Goal: Task Accomplishment & Management: Manage account settings

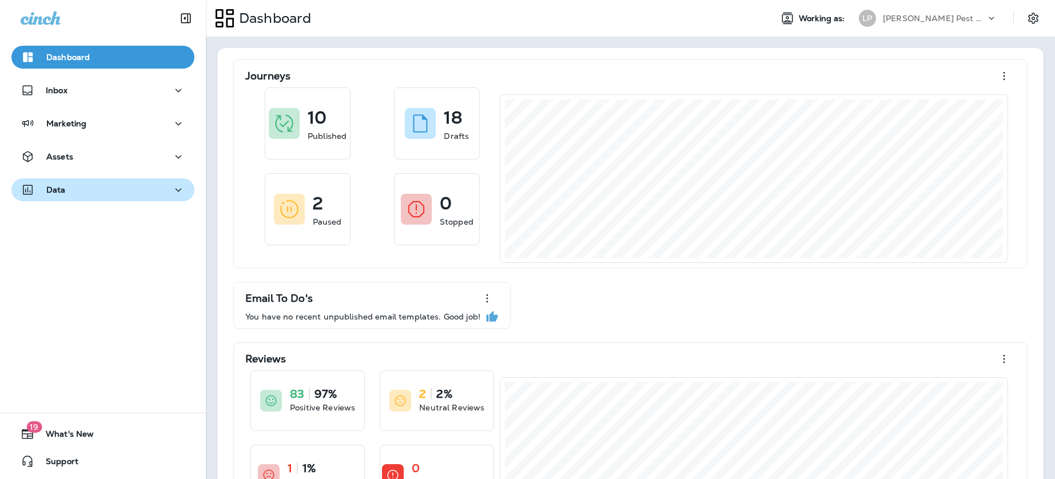
click at [100, 193] on div "Data" at bounding box center [103, 190] width 165 height 14
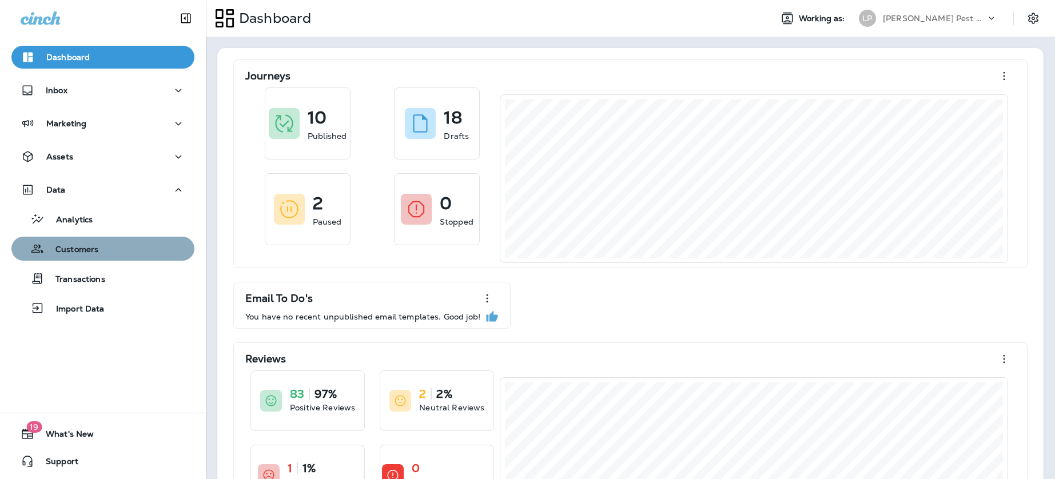
click at [81, 241] on div "Customers" at bounding box center [57, 248] width 82 height 17
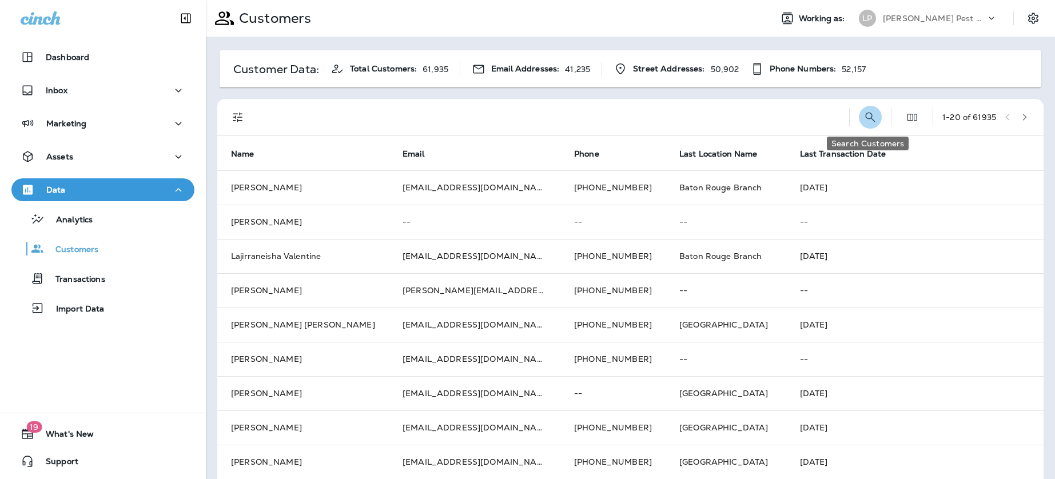
click at [869, 119] on icon "Search Customers" at bounding box center [870, 117] width 14 height 14
type input "*"
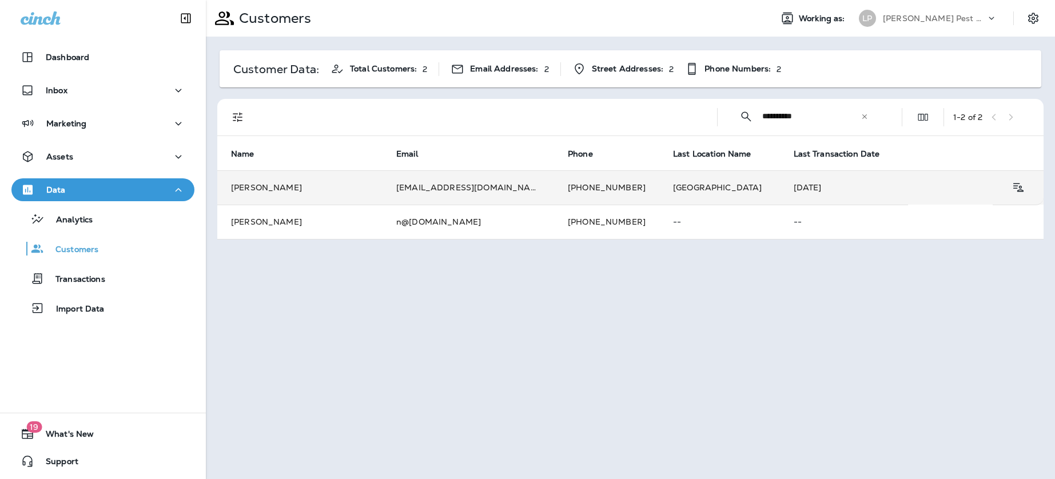
click at [554, 191] on td "[PHONE_NUMBER]" at bounding box center [606, 187] width 105 height 34
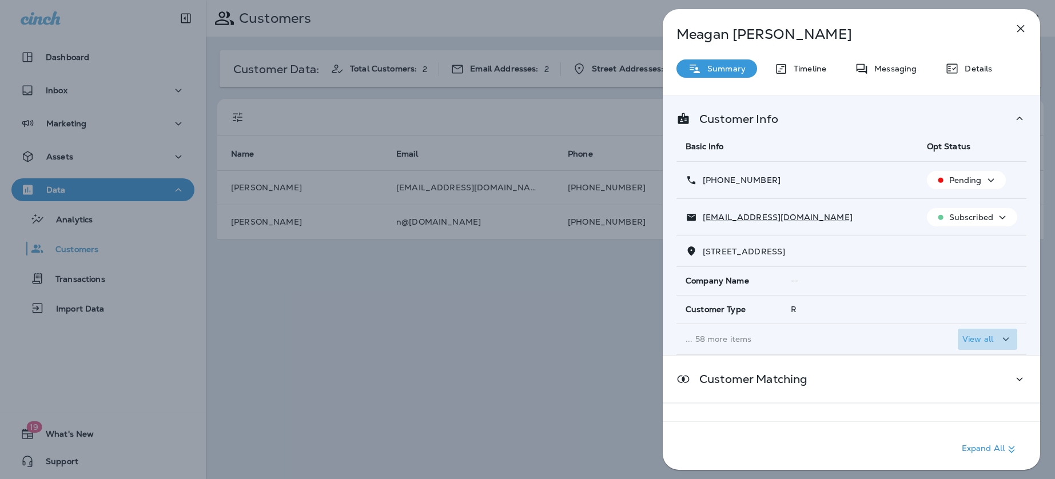
click at [998, 343] on div "View all" at bounding box center [987, 339] width 50 height 14
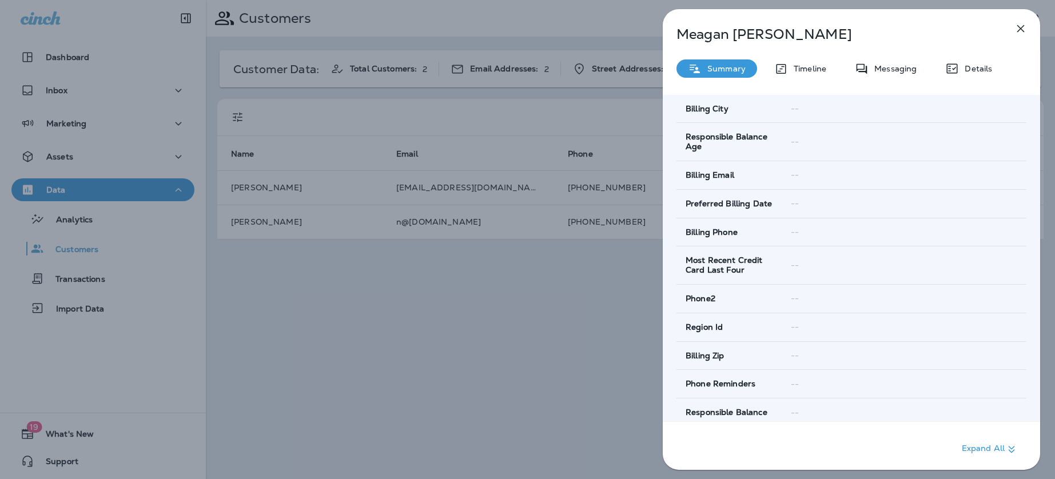
scroll to position [1927, 0]
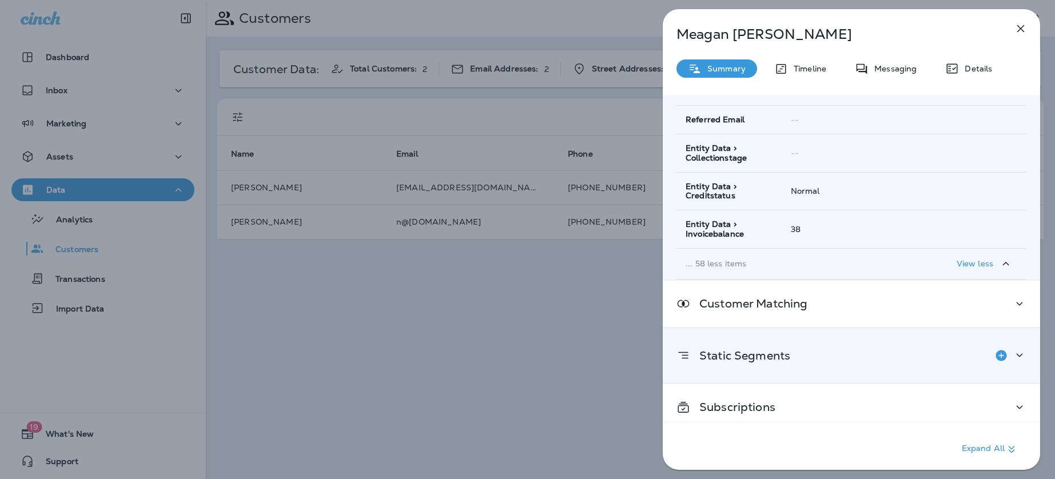
click at [815, 344] on div "Static Segments" at bounding box center [851, 355] width 350 height 23
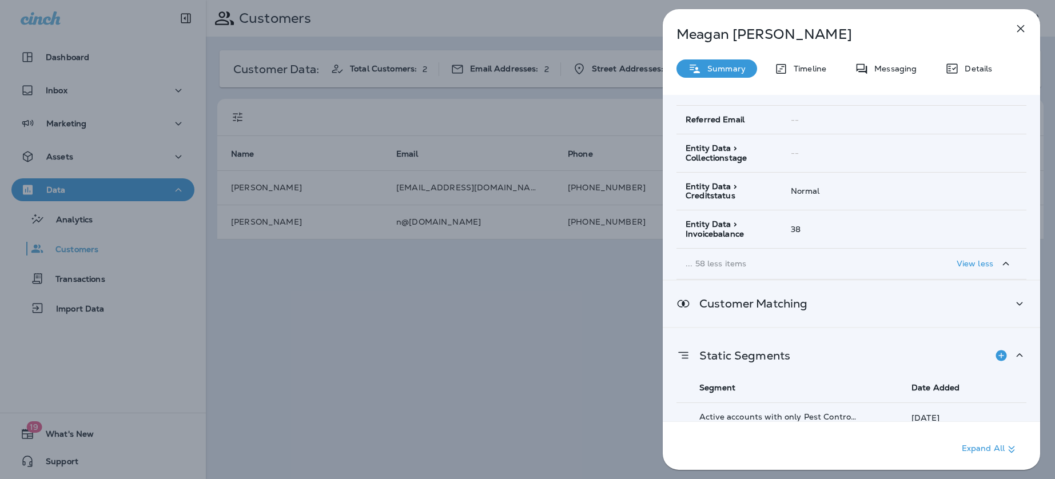
scroll to position [2040, 0]
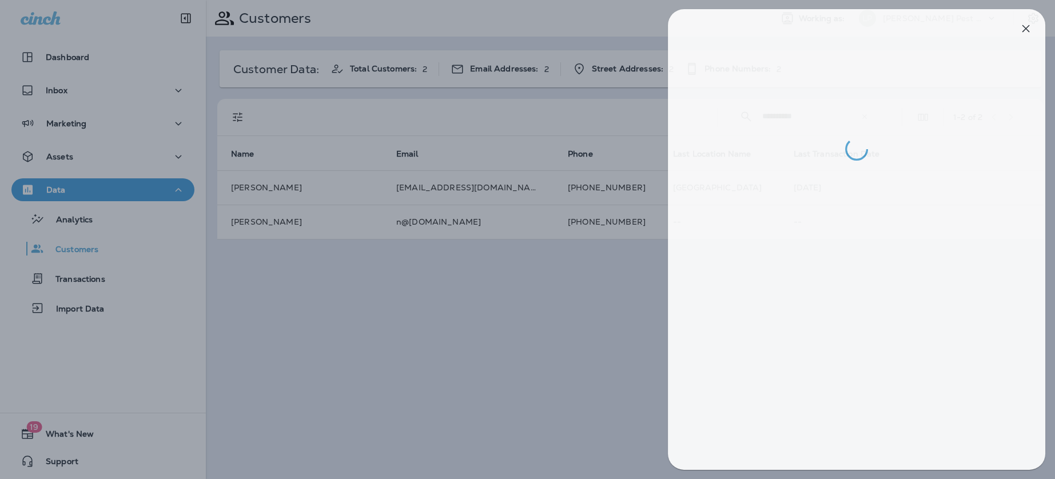
drag, startPoint x: 503, startPoint y: 356, endPoint x: 501, endPoint y: 342, distance: 14.3
click at [503, 352] on div at bounding box center [532, 239] width 1055 height 479
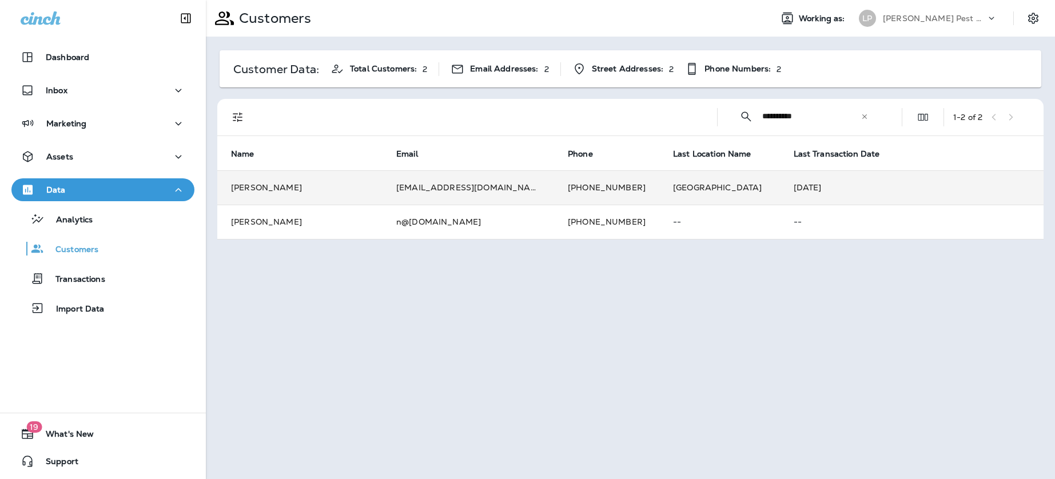
click at [487, 201] on td "[EMAIL_ADDRESS][DOMAIN_NAME]" at bounding box center [469, 187] width 172 height 34
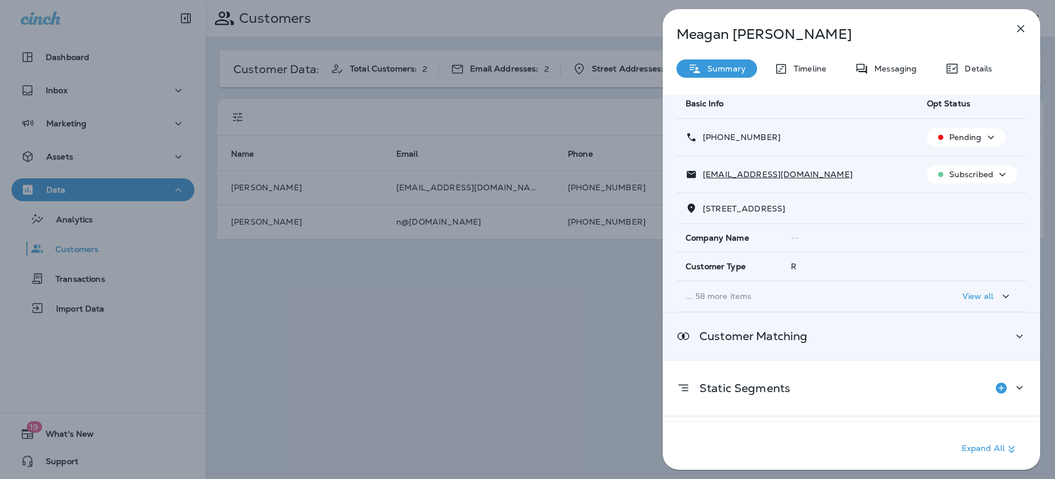
scroll to position [59, 0]
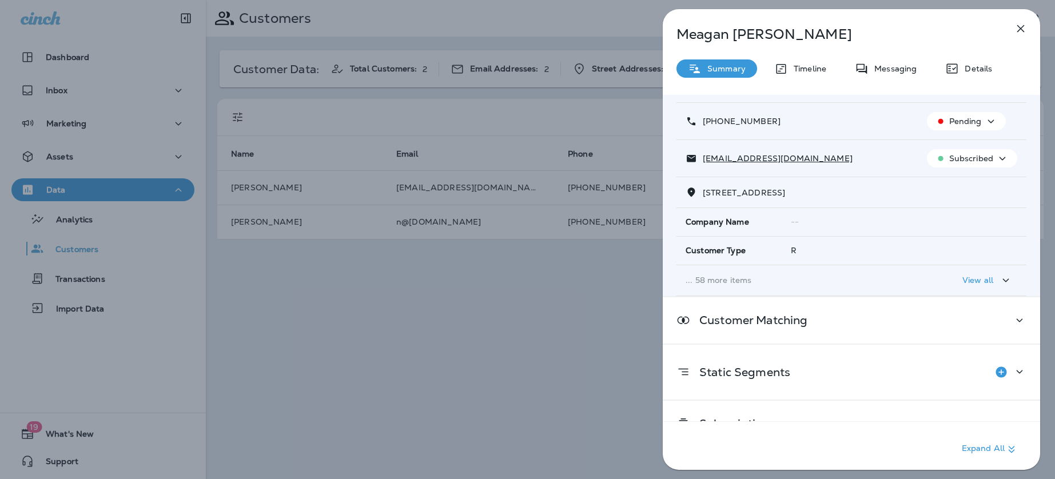
click at [985, 286] on div "View all" at bounding box center [987, 280] width 50 height 14
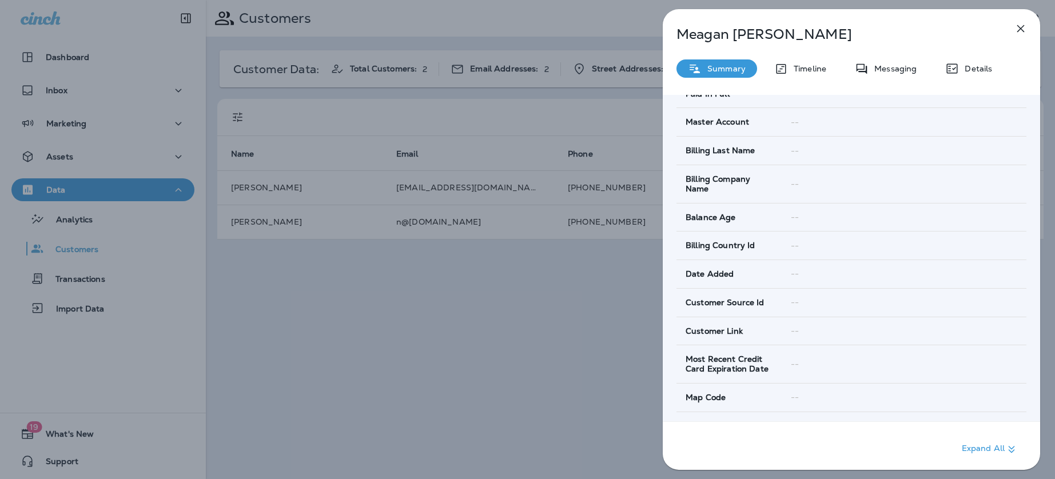
scroll to position [1927, 0]
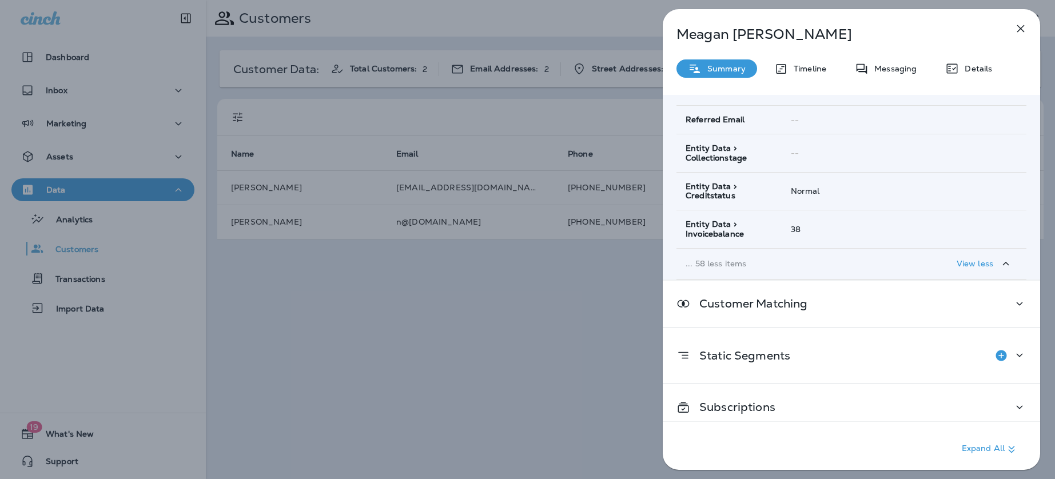
click at [574, 334] on div "[PERSON_NAME] Summary Timeline Messaging Details Customer Info Basic Info Opt S…" at bounding box center [527, 239] width 1055 height 479
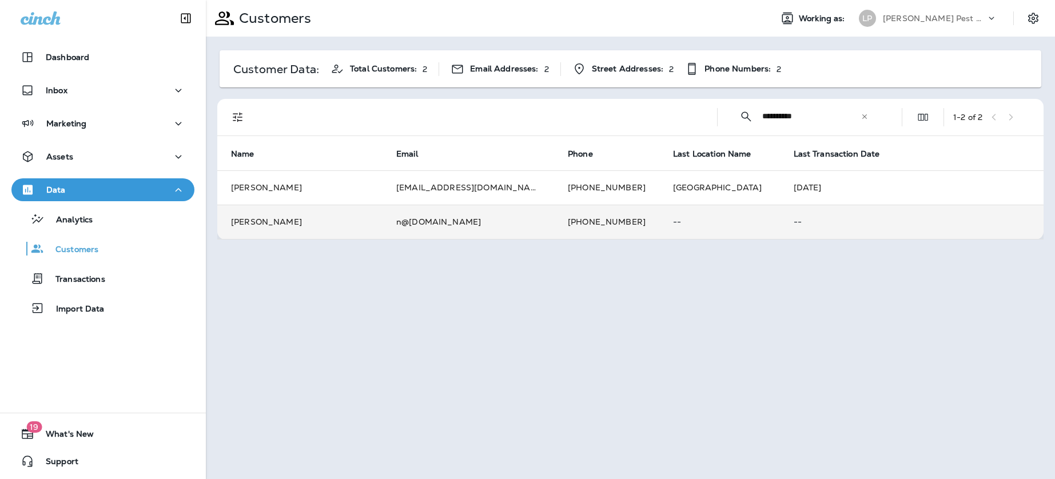
click at [561, 220] on td "[PHONE_NUMBER]" at bounding box center [606, 222] width 105 height 34
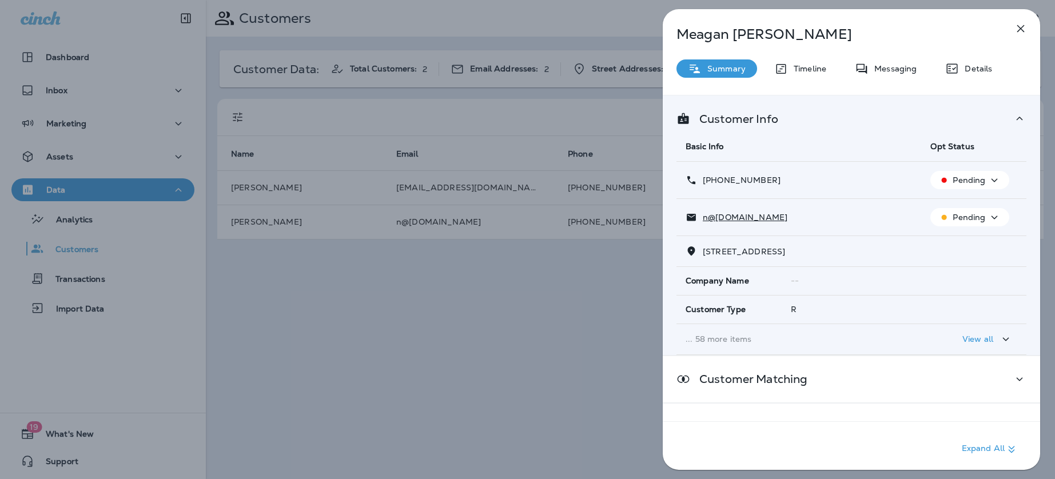
scroll to position [38, 0]
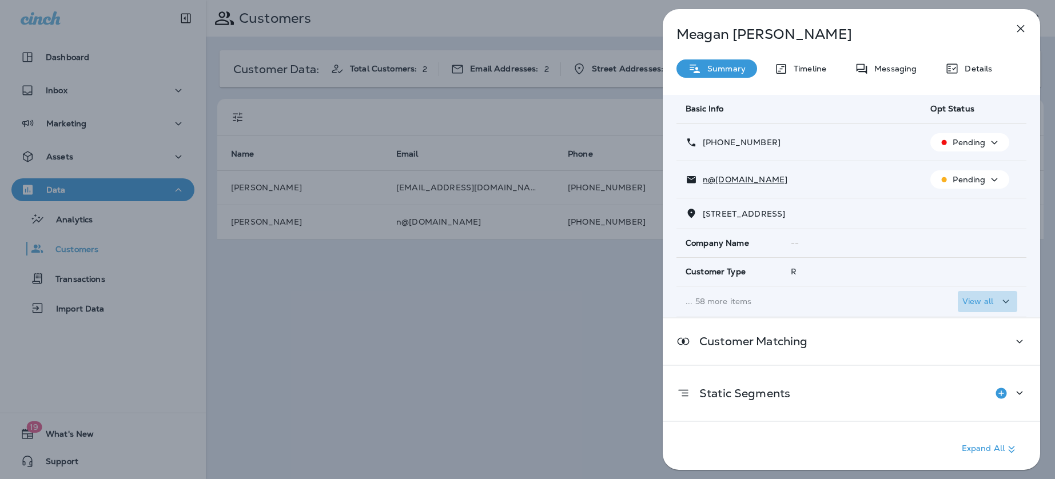
click at [987, 301] on p "View all" at bounding box center [977, 301] width 31 height 9
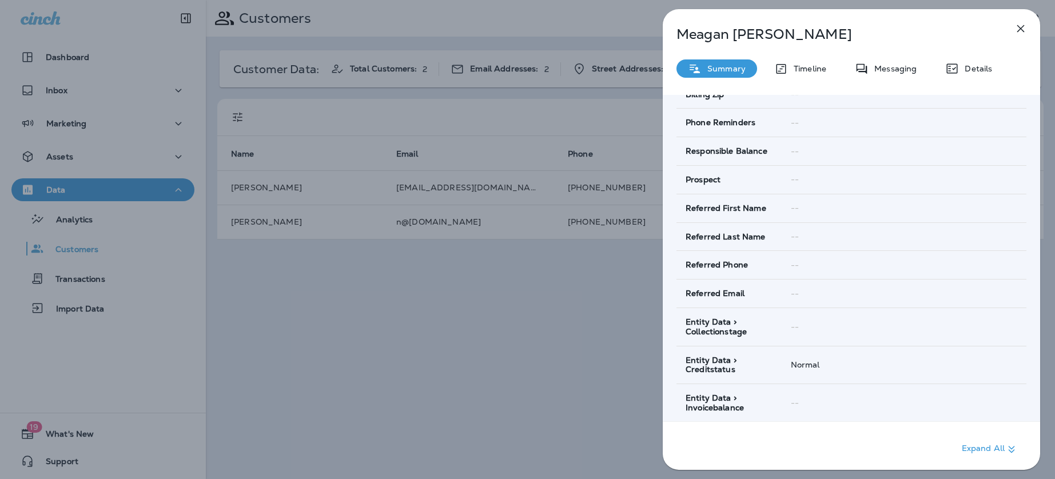
scroll to position [1880, 0]
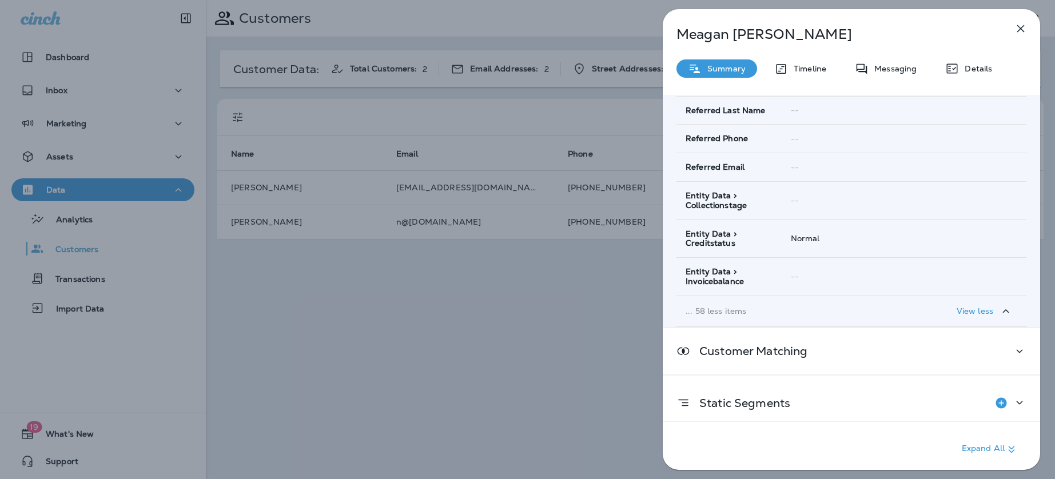
click at [594, 302] on div "[PERSON_NAME] Summary Timeline Messaging Details Customer Info Basic Info Opt S…" at bounding box center [527, 239] width 1055 height 479
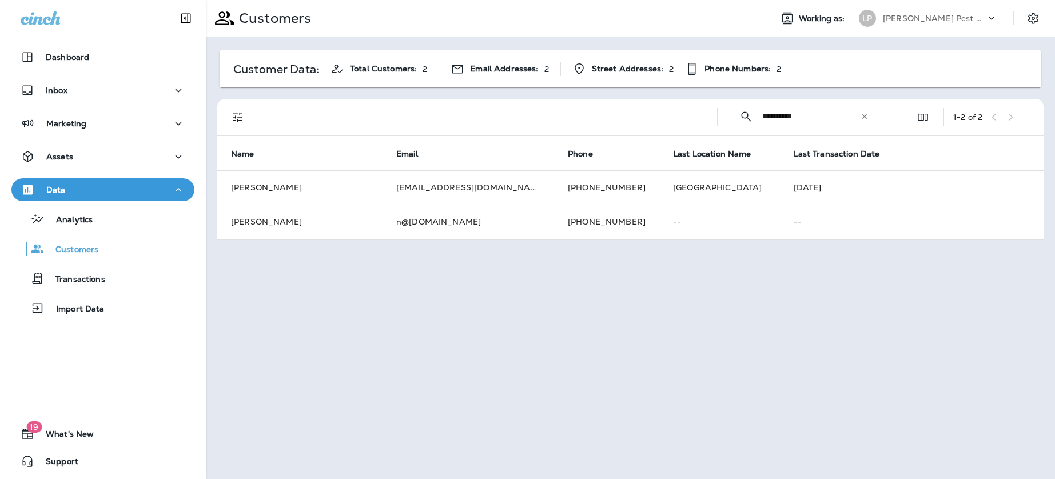
click at [801, 116] on input "**********" at bounding box center [811, 116] width 98 height 30
click at [801, 117] on input "**********" at bounding box center [811, 116] width 98 height 30
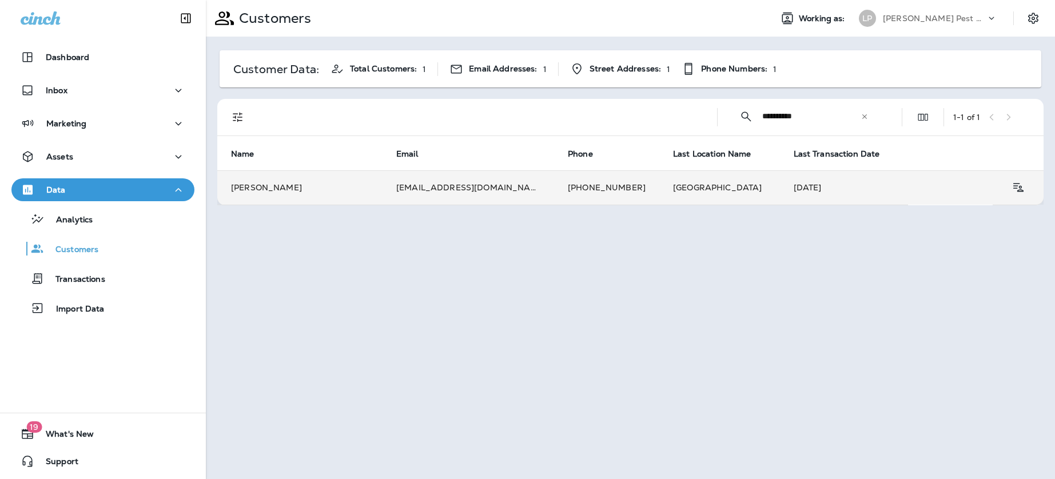
type input "**********"
click at [452, 185] on td "[EMAIL_ADDRESS][DOMAIN_NAME]" at bounding box center [469, 187] width 172 height 34
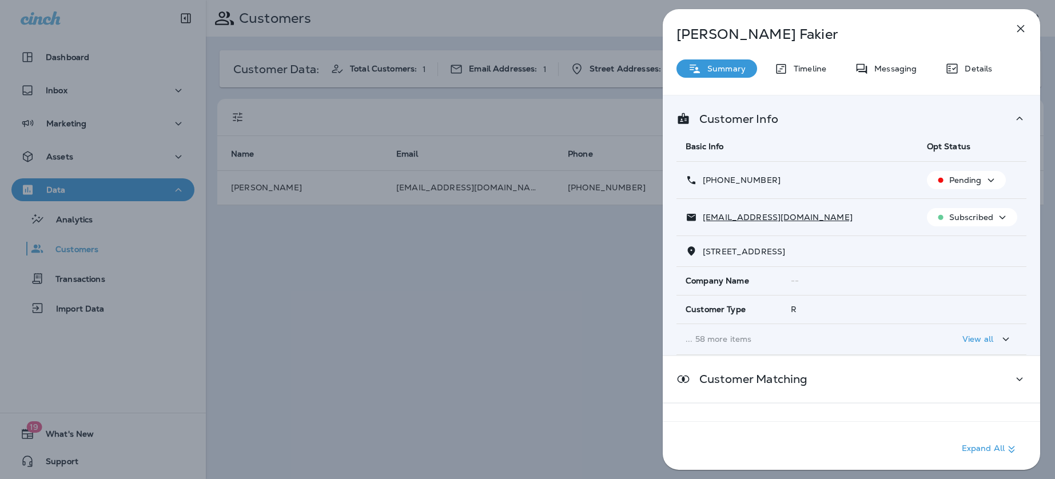
click at [979, 335] on p "View all" at bounding box center [977, 338] width 31 height 9
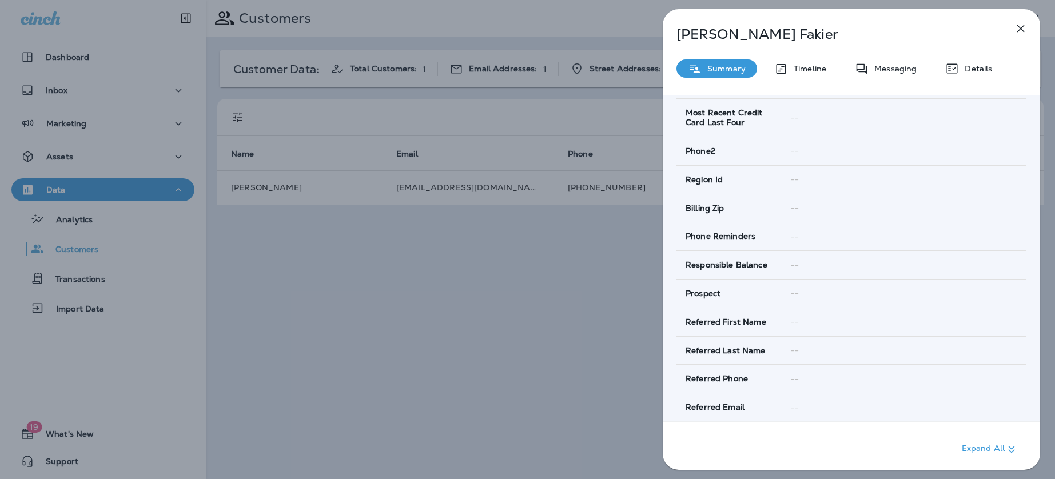
scroll to position [1927, 0]
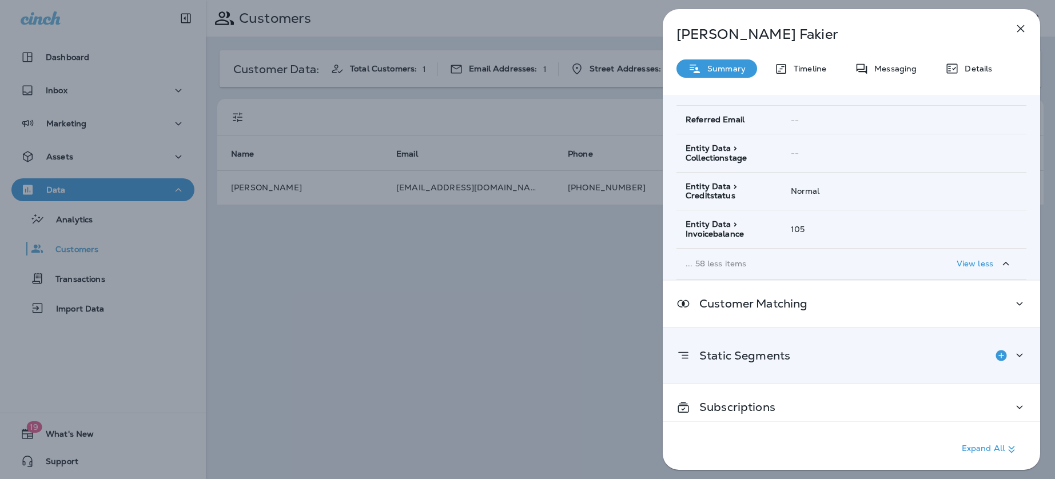
click at [840, 344] on div "Static Segments" at bounding box center [851, 355] width 350 height 23
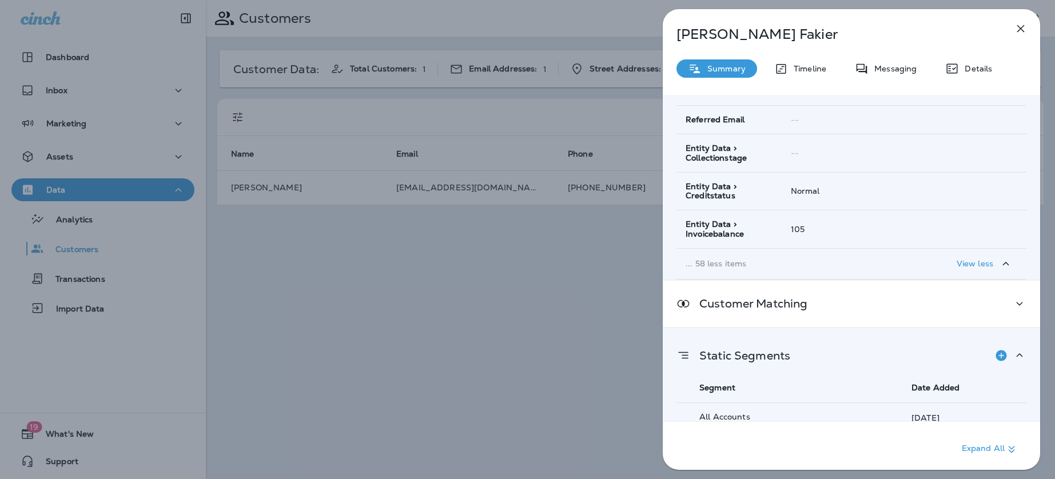
scroll to position [1978, 0]
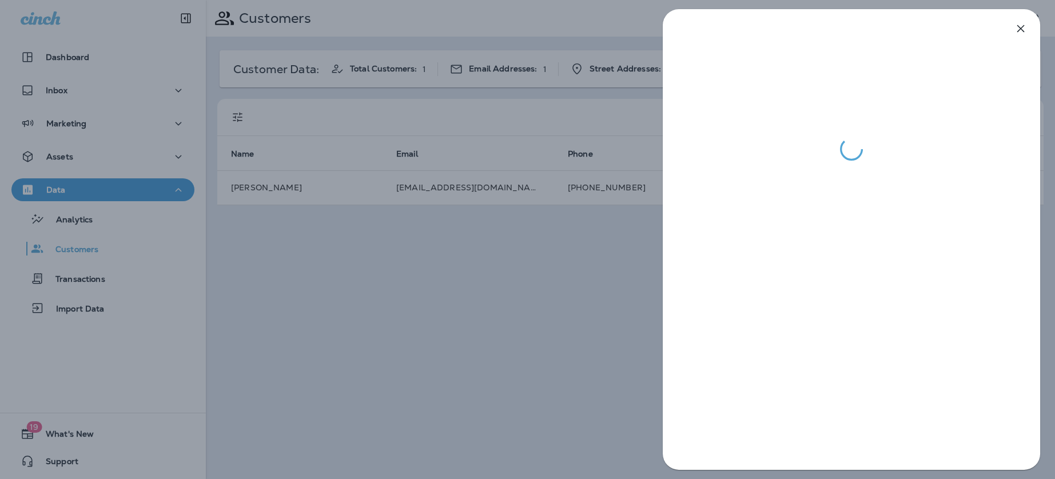
click at [445, 317] on div at bounding box center [527, 239] width 1055 height 479
